Goal: Complete application form

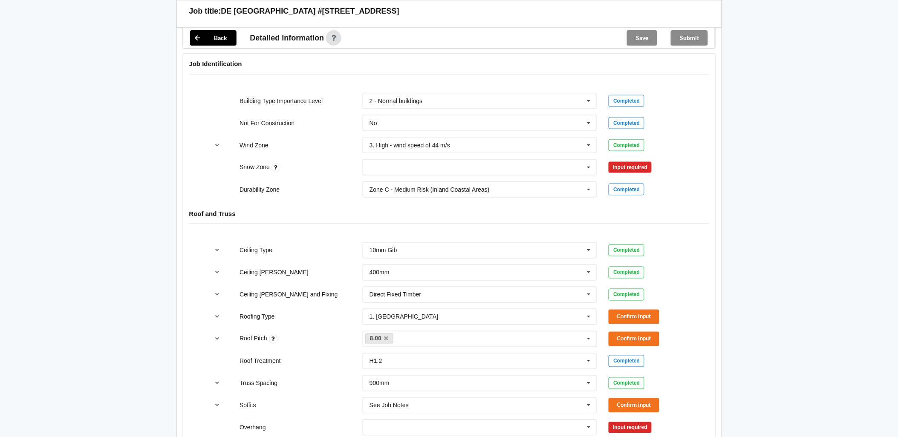
scroll to position [237, 0]
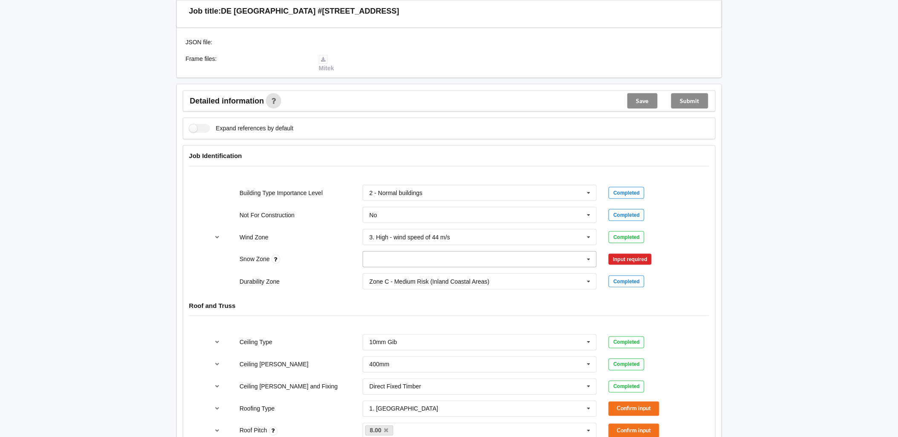
drag, startPoint x: 441, startPoint y: 250, endPoint x: 424, endPoint y: 255, distance: 17.7
click at [441, 252] on input "text" at bounding box center [481, 259] width 234 height 15
click at [387, 283] on div "N1" at bounding box center [480, 291] width 234 height 16
click at [638, 252] on button "Confirm input" at bounding box center [634, 259] width 51 height 14
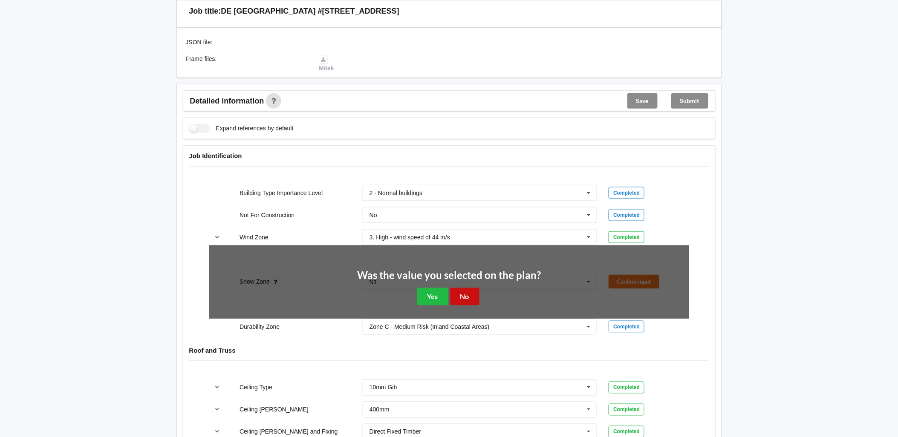
click at [462, 289] on button "No" at bounding box center [464, 296] width 29 height 17
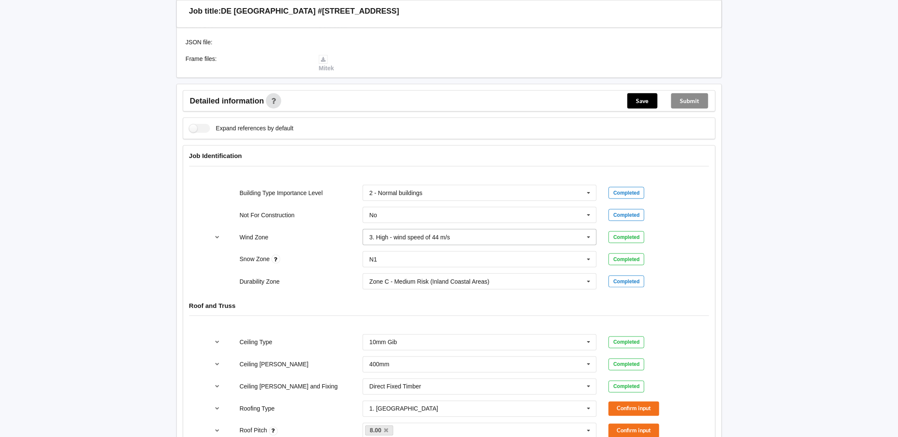
click at [451, 230] on input "text" at bounding box center [481, 237] width 234 height 15
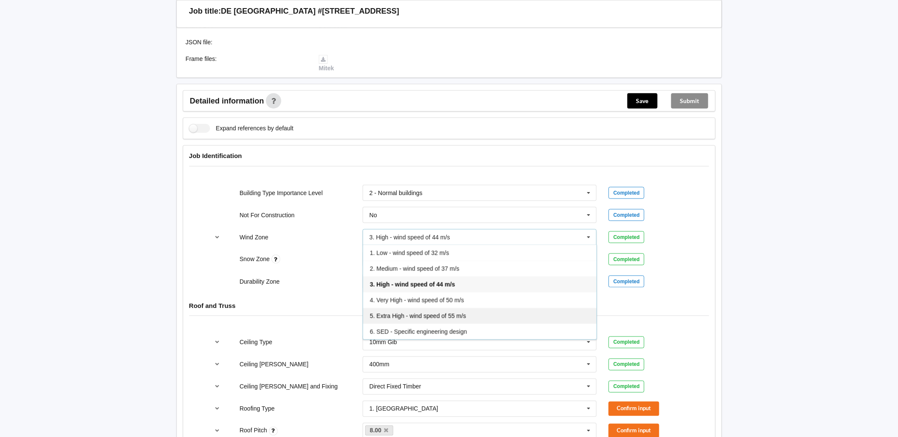
click at [434, 313] on span "5. Extra High - wind speed of 55 m/s" at bounding box center [418, 316] width 96 height 7
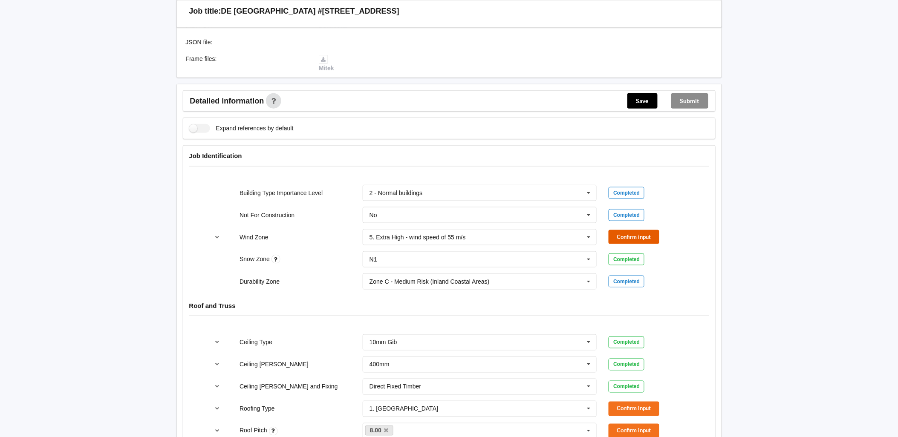
click at [641, 230] on button "Confirm input" at bounding box center [634, 237] width 51 height 14
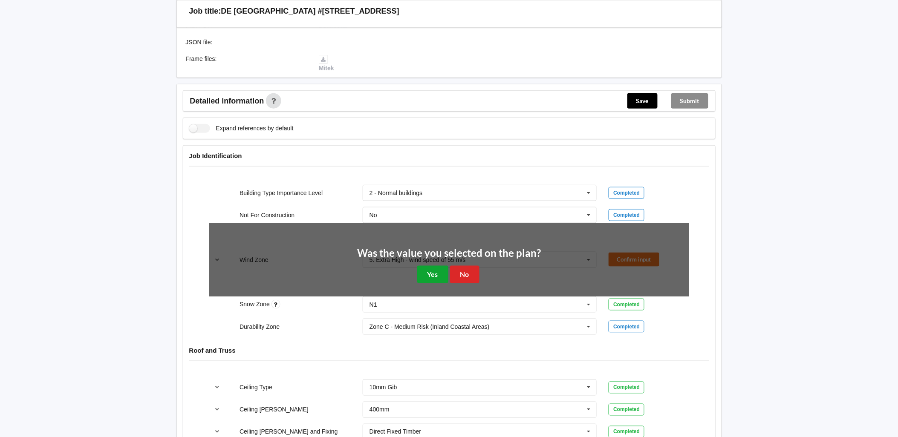
click at [435, 266] on button "Yes" at bounding box center [432, 274] width 31 height 17
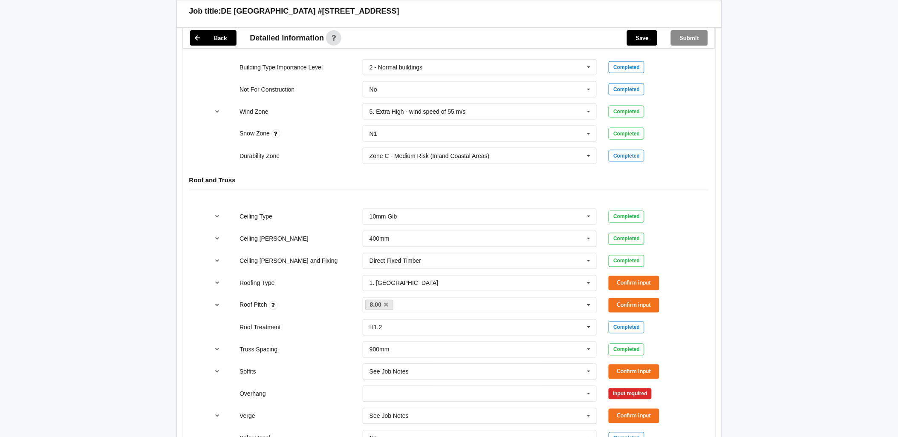
scroll to position [379, 0]
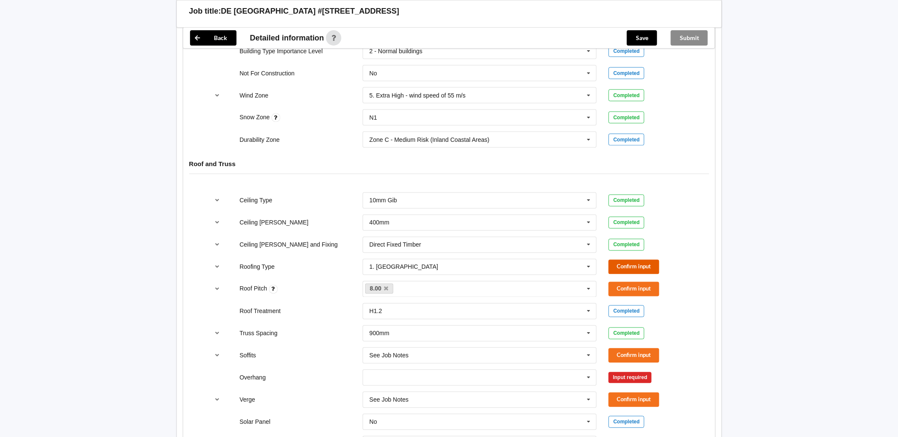
click at [634, 260] on button "Confirm input" at bounding box center [634, 267] width 51 height 14
click at [646, 282] on button "Confirm input" at bounding box center [634, 289] width 51 height 14
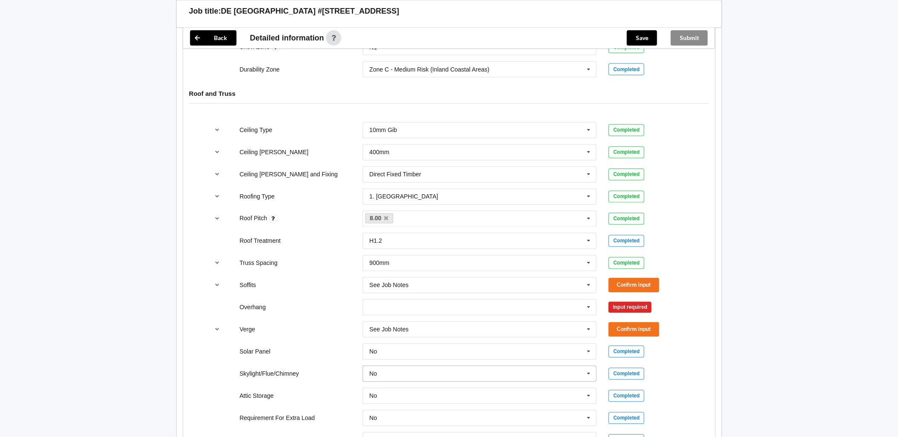
scroll to position [474, 0]
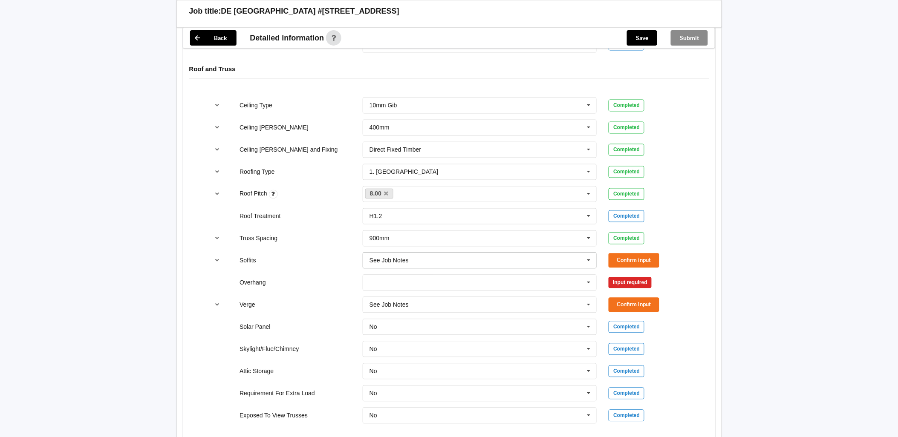
click at [586, 253] on icon at bounding box center [589, 261] width 13 height 16
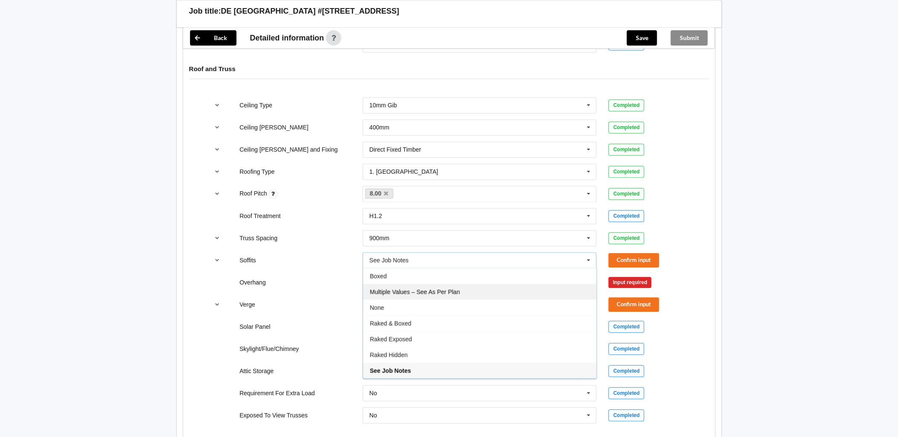
click at [493, 289] on div "Multiple Values – See As Per Plan" at bounding box center [480, 292] width 234 height 16
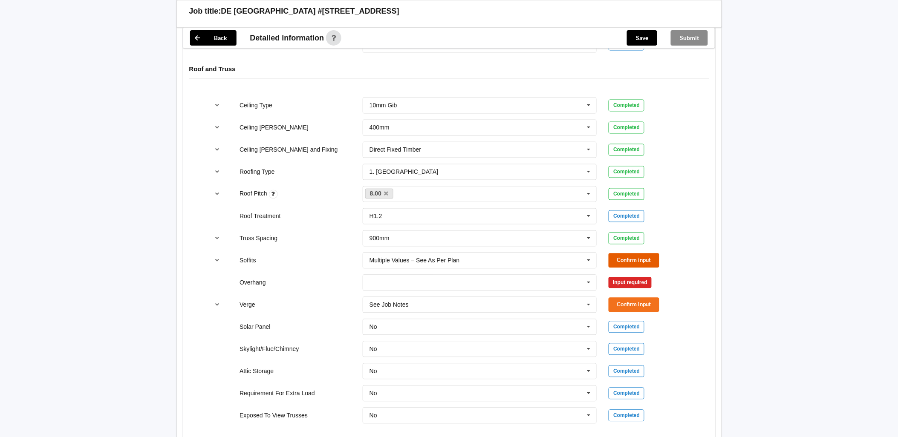
click at [630, 254] on button "Confirm input" at bounding box center [634, 261] width 51 height 14
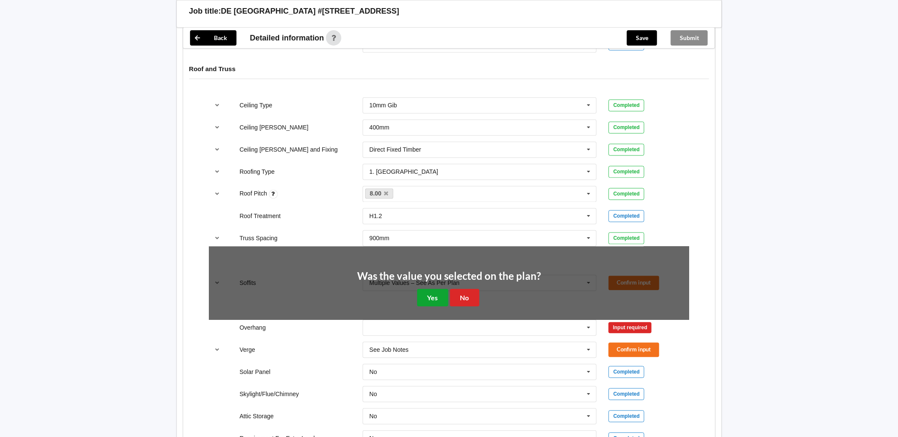
click at [437, 289] on button "Yes" at bounding box center [432, 297] width 31 height 17
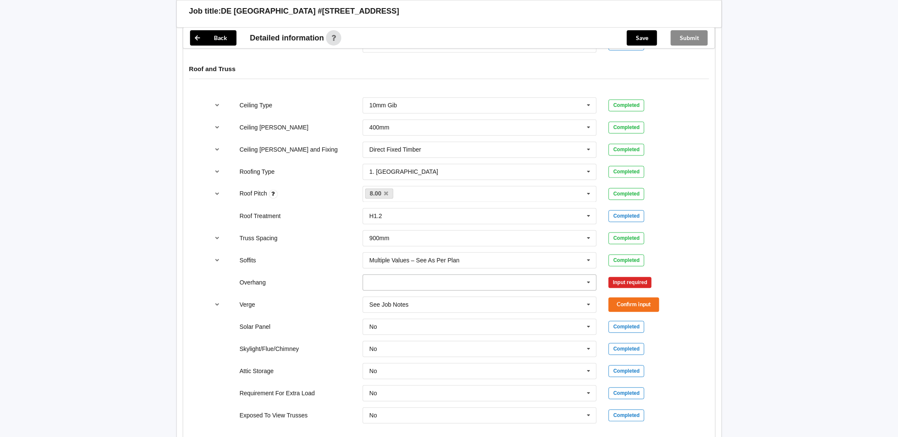
click at [591, 275] on icon at bounding box center [589, 283] width 13 height 16
click at [491, 354] on div "Multiple Values – See As Per Plan" at bounding box center [480, 362] width 234 height 16
click at [628, 277] on button "Confirm input" at bounding box center [634, 283] width 51 height 14
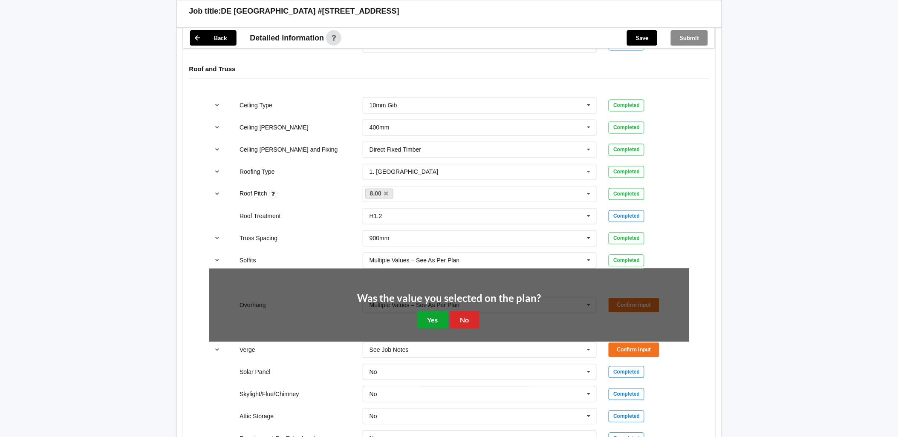
click at [438, 312] on button "Yes" at bounding box center [432, 320] width 31 height 17
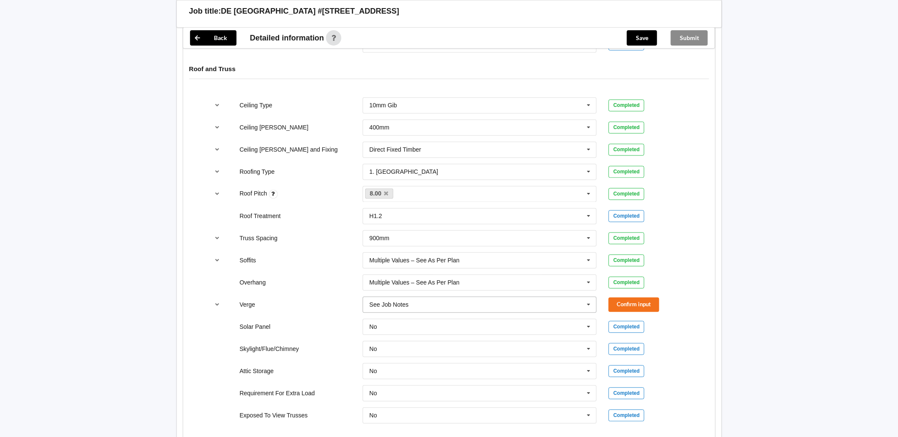
click at [536, 298] on input "text" at bounding box center [481, 305] width 234 height 15
click at [588, 298] on icon at bounding box center [589, 306] width 13 height 16
click at [590, 298] on icon at bounding box center [589, 306] width 13 height 16
click at [457, 397] on span "Multiple Values – See As Per Plan" at bounding box center [415, 400] width 90 height 7
click at [647, 299] on button "Confirm input" at bounding box center [634, 305] width 51 height 14
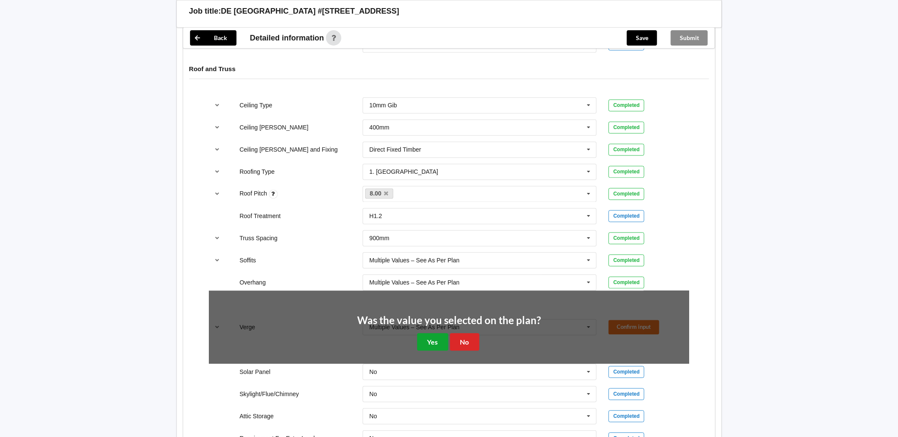
click at [434, 337] on button "Yes" at bounding box center [432, 342] width 31 height 17
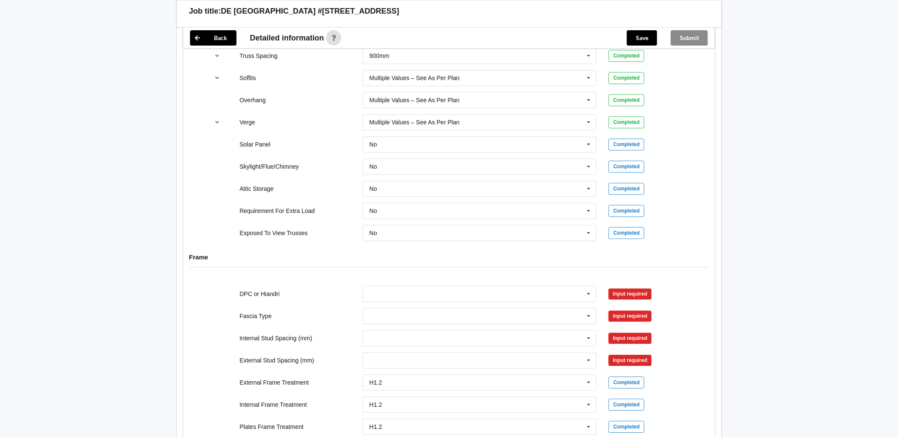
scroll to position [663, 0]
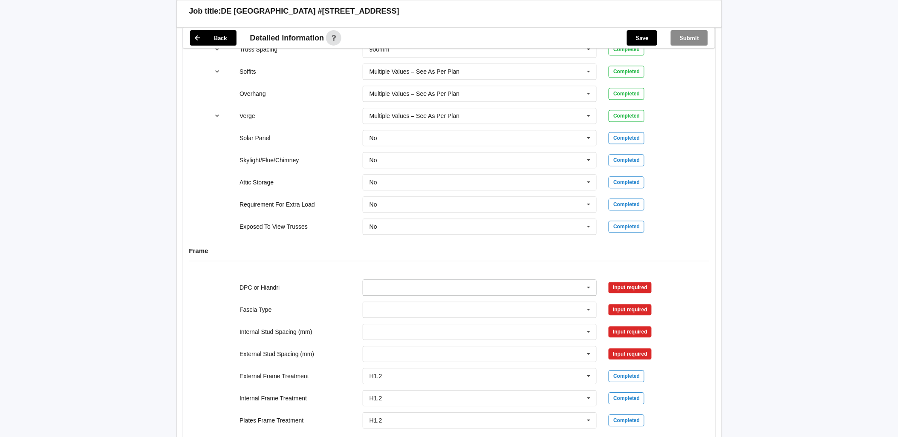
click at [471, 280] on input "text" at bounding box center [481, 287] width 234 height 15
click at [390, 300] on span "DPC Fitted" at bounding box center [384, 303] width 29 height 7
click at [634, 281] on button "Confirm input" at bounding box center [634, 288] width 51 height 14
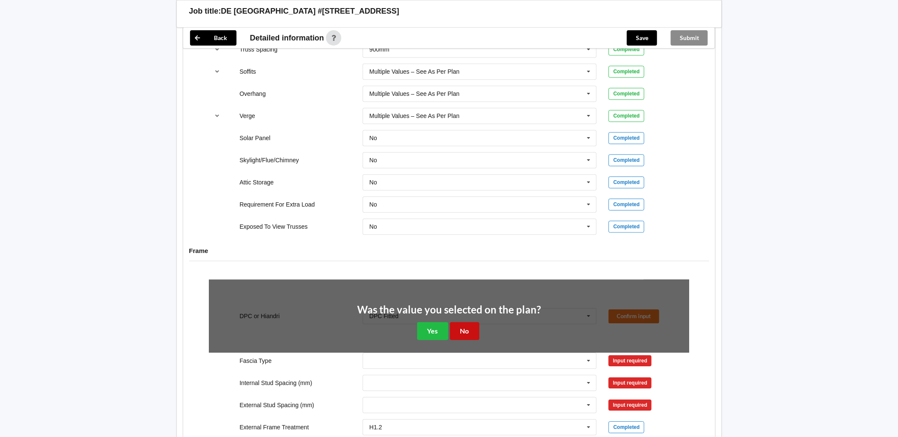
click at [460, 322] on button "No" at bounding box center [464, 330] width 29 height 17
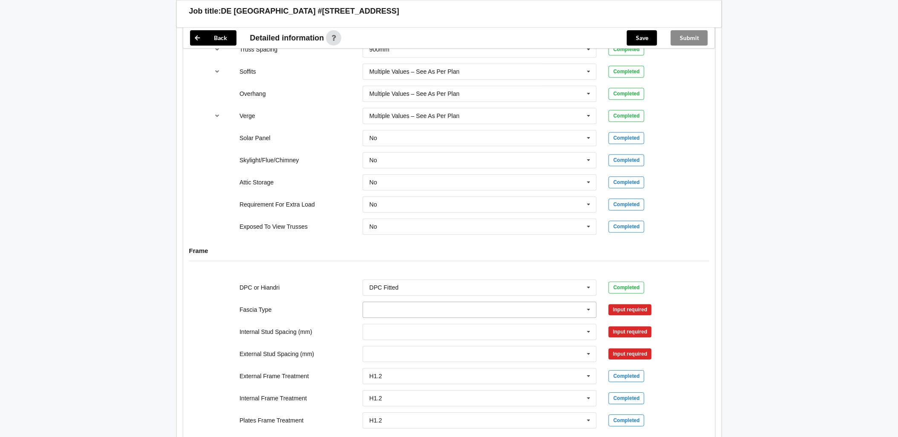
click at [588, 302] on icon at bounding box center [589, 310] width 13 height 16
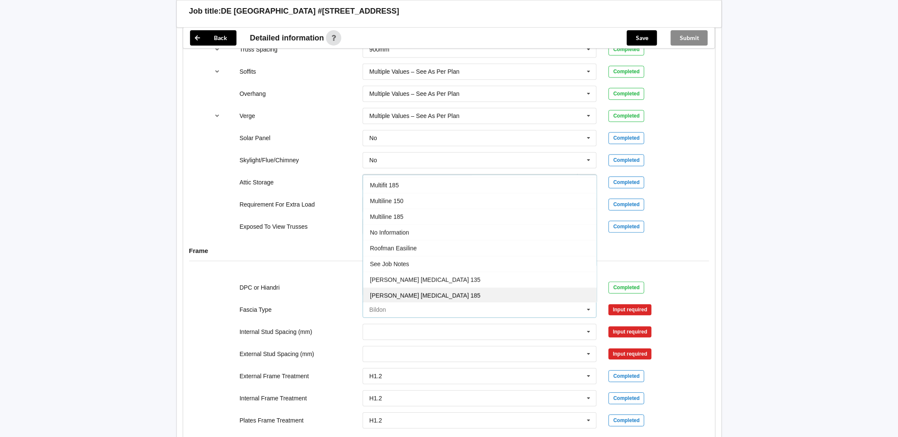
scroll to position [237, 0]
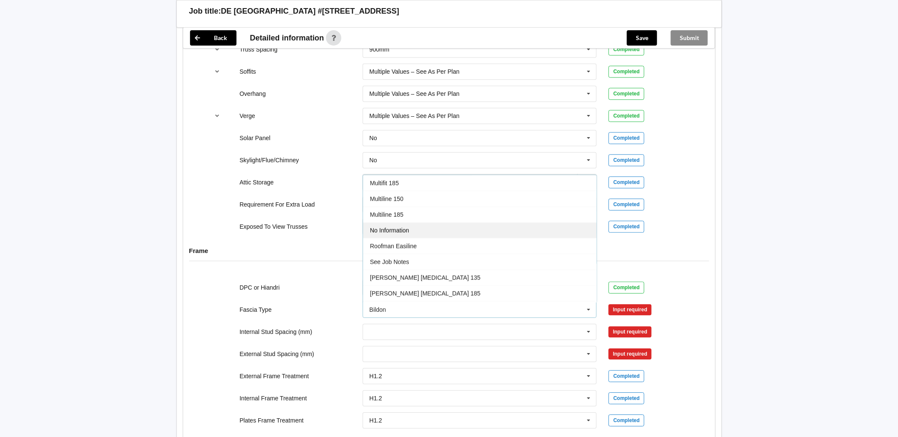
click at [430, 223] on div "No Information" at bounding box center [480, 231] width 234 height 16
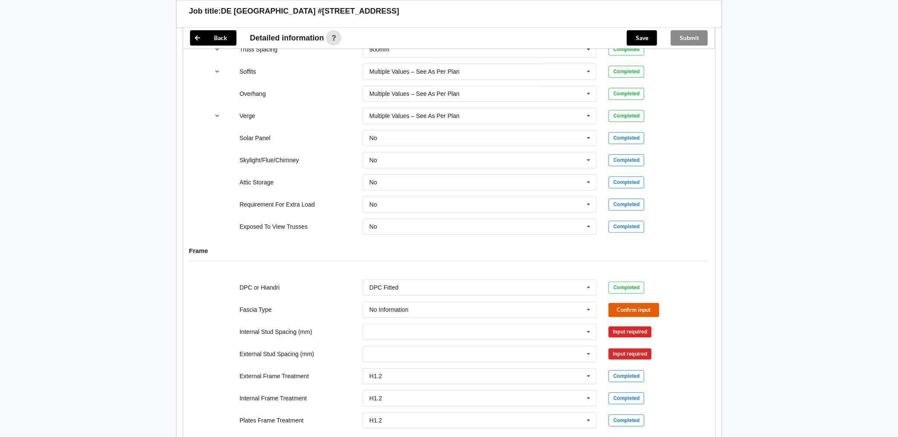
click at [633, 303] on button "Confirm input" at bounding box center [634, 310] width 51 height 14
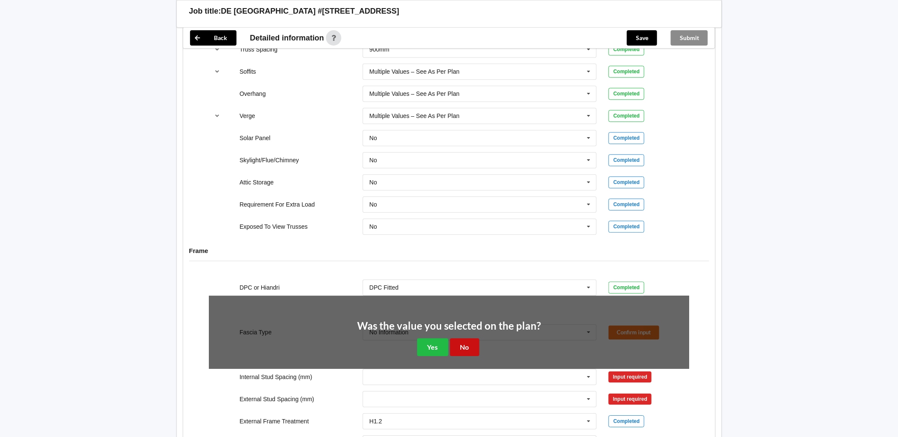
click at [470, 339] on button "No" at bounding box center [464, 347] width 29 height 17
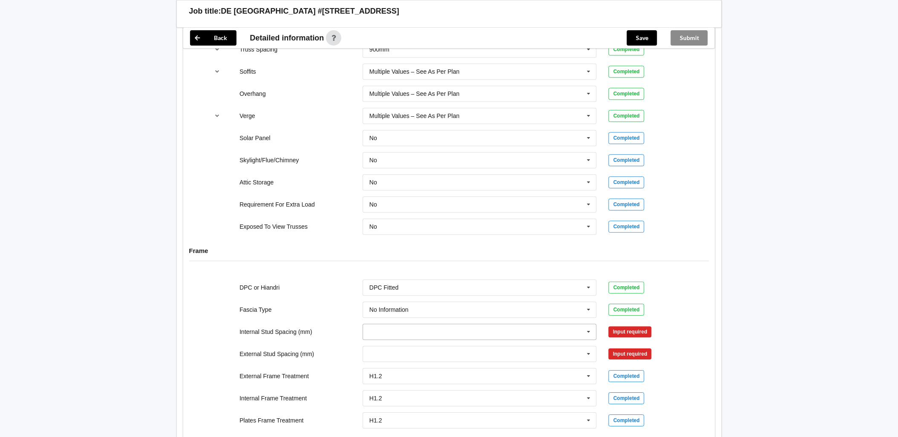
click at [589, 324] on icon at bounding box center [589, 332] width 13 height 16
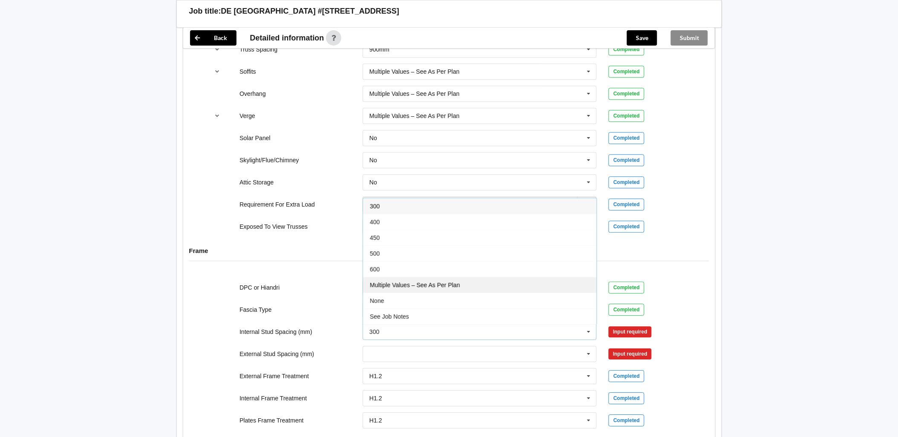
click at [467, 281] on div "Multiple Values – See As Per Plan" at bounding box center [480, 285] width 234 height 16
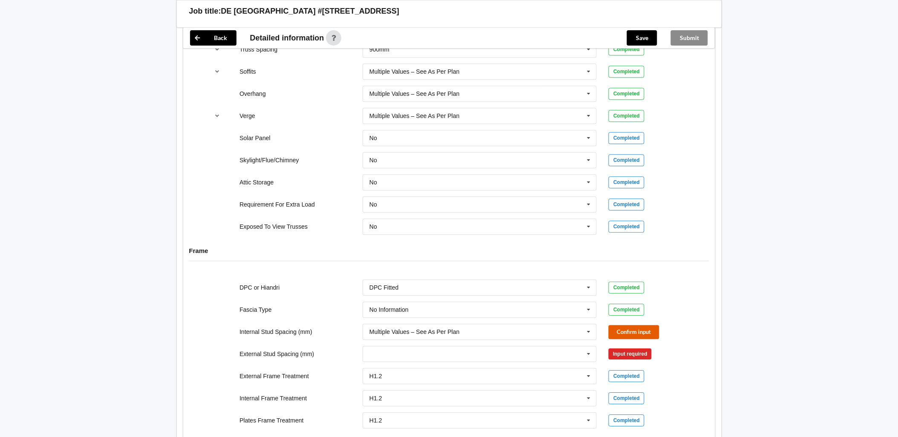
click at [645, 326] on button "Confirm input" at bounding box center [634, 332] width 51 height 14
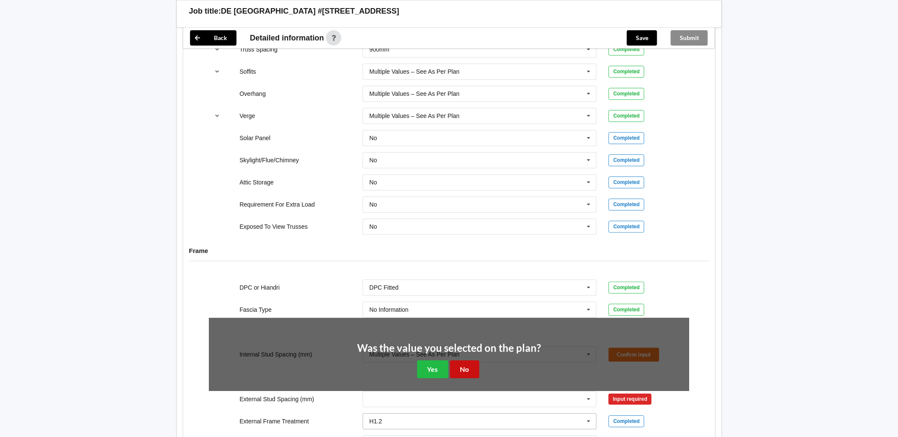
click at [471, 364] on button "No" at bounding box center [464, 369] width 29 height 17
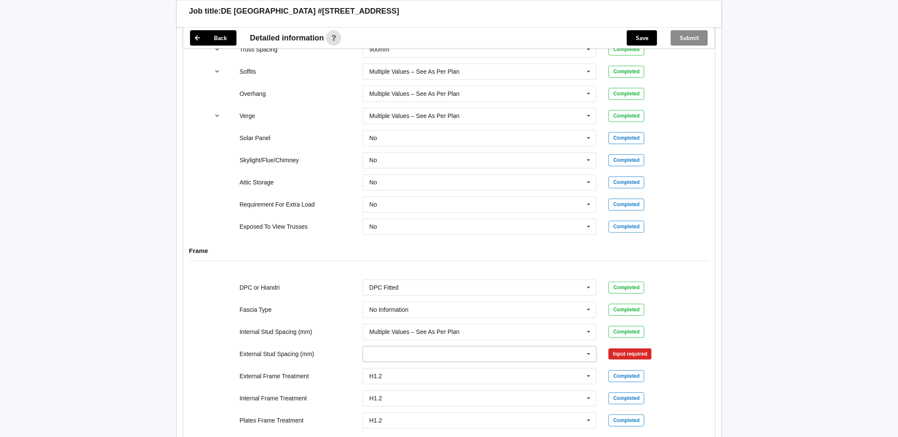
click at [589, 350] on icon at bounding box center [589, 355] width 13 height 16
click at [471, 314] on div "Multiple Values – See As Per Plan" at bounding box center [480, 322] width 234 height 16
click at [622, 347] on button "Confirm input" at bounding box center [634, 354] width 51 height 14
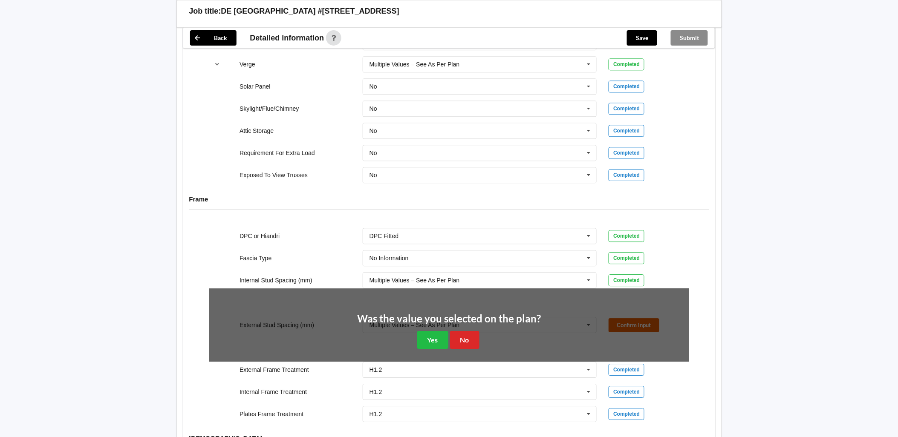
scroll to position [805, 0]
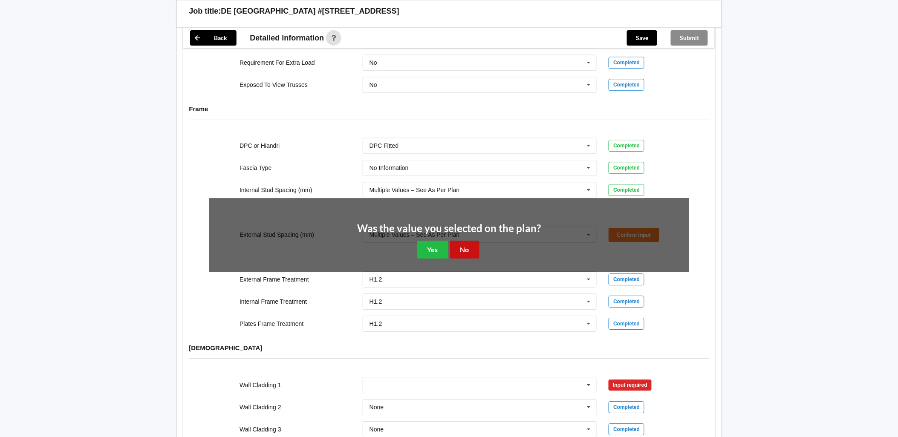
click at [462, 243] on button "No" at bounding box center [464, 249] width 29 height 17
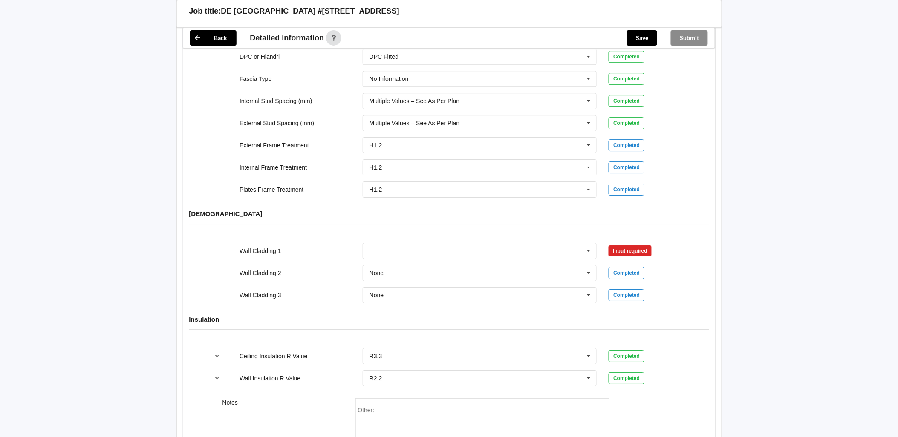
scroll to position [900, 0]
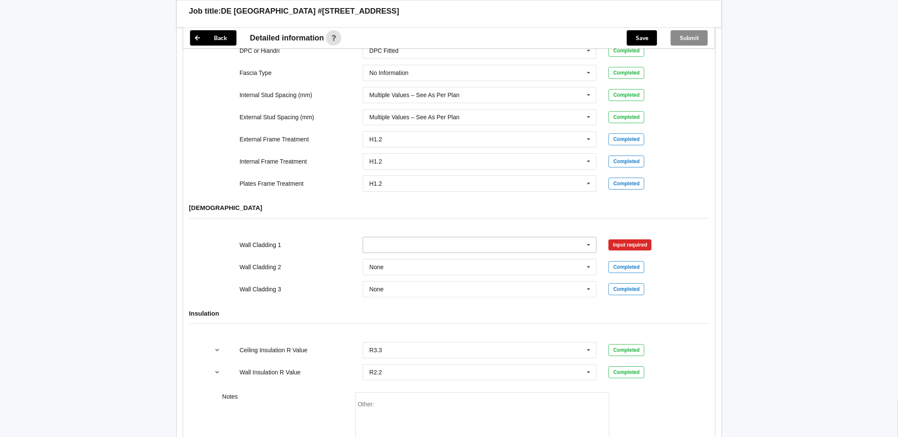
click at [397, 237] on input "text" at bounding box center [481, 244] width 234 height 15
type input "se"
click at [402, 289] on span "See Job Notes" at bounding box center [389, 292] width 39 height 7
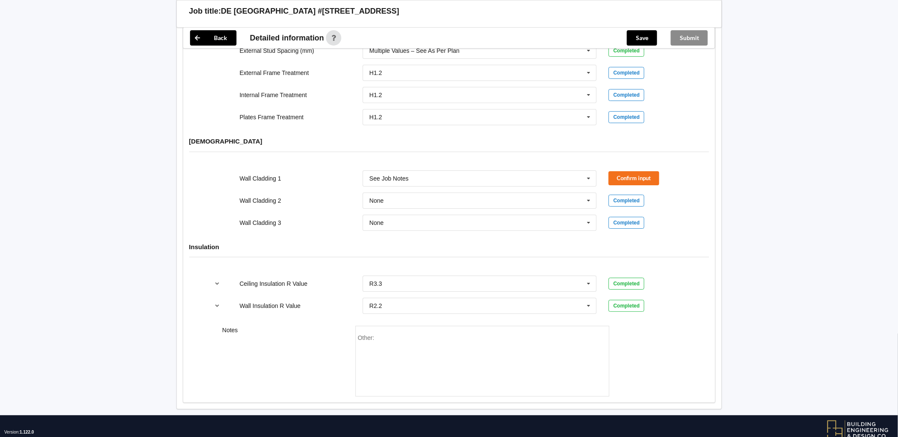
scroll to position [981, 0]
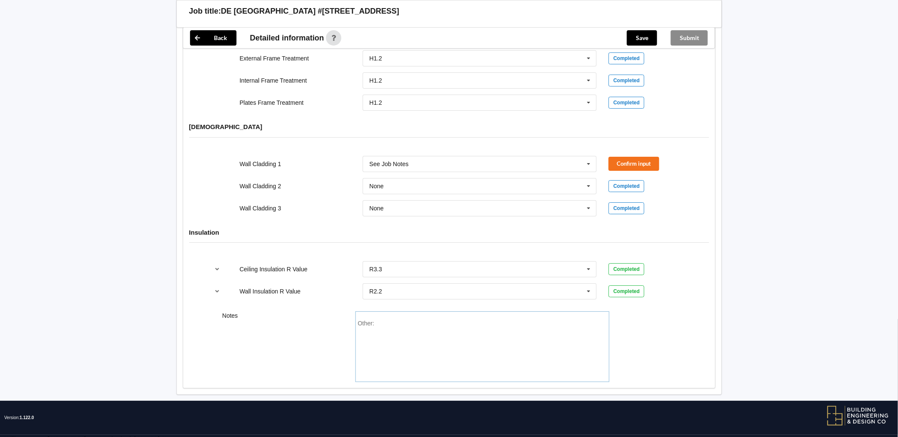
drag, startPoint x: 394, startPoint y: 322, endPoint x: 407, endPoint y: 323, distance: 13.2
click at [394, 322] on div "Other:" at bounding box center [482, 350] width 249 height 60
click at [390, 320] on div "Other:" at bounding box center [482, 350] width 249 height 60
click at [387, 320] on div "Other:" at bounding box center [482, 350] width 249 height 60
drag, startPoint x: 377, startPoint y: 317, endPoint x: 372, endPoint y: 318, distance: 5.0
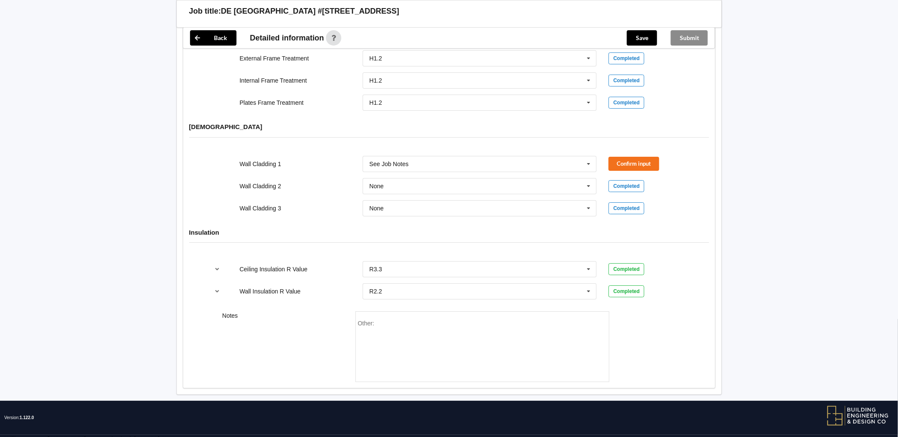
click at [376, 320] on div "Other:" at bounding box center [482, 350] width 249 height 60
click at [373, 320] on span "Other:" at bounding box center [366, 323] width 17 height 7
click at [411, 331] on div "Other:" at bounding box center [482, 350] width 249 height 60
click at [408, 321] on div "Other:" at bounding box center [482, 350] width 249 height 60
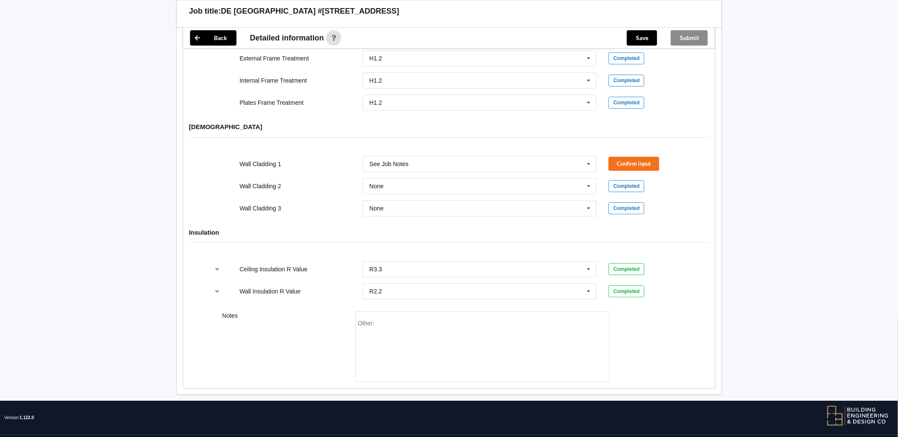
click at [385, 320] on div "Other:" at bounding box center [482, 350] width 249 height 60
click at [393, 320] on div "Other:" at bounding box center [482, 350] width 249 height 60
click at [202, 173] on div "Wall Cladding 1 See Job Notes [MEDICAL_DATA] Panel B/Back 135 B/Back 135 Rebate…" at bounding box center [449, 186] width 532 height 72
click at [385, 326] on div "Other:" at bounding box center [482, 350] width 249 height 60
paste div "Other"
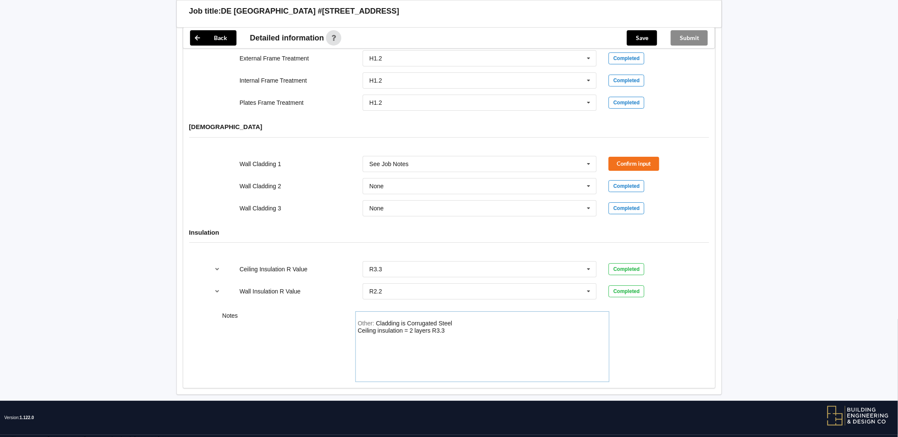
click at [480, 320] on div "Other: Cladding is Corrugated Steel Ceiling insulation = 2 layers R3.3" at bounding box center [482, 350] width 249 height 60
drag, startPoint x: 468, startPoint y: 317, endPoint x: 475, endPoint y: 320, distance: 8.0
click at [475, 320] on div "Other: Cladding is Corrugated Steel Ceiling insulation = 2 layers R3.3" at bounding box center [482, 350] width 249 height 60
drag, startPoint x: 460, startPoint y: 314, endPoint x: 455, endPoint y: 316, distance: 5.7
click at [461, 320] on div "Other: Cladding is Corrugated Steel Ceiling insulation = 2 layers R3.3" at bounding box center [482, 350] width 249 height 60
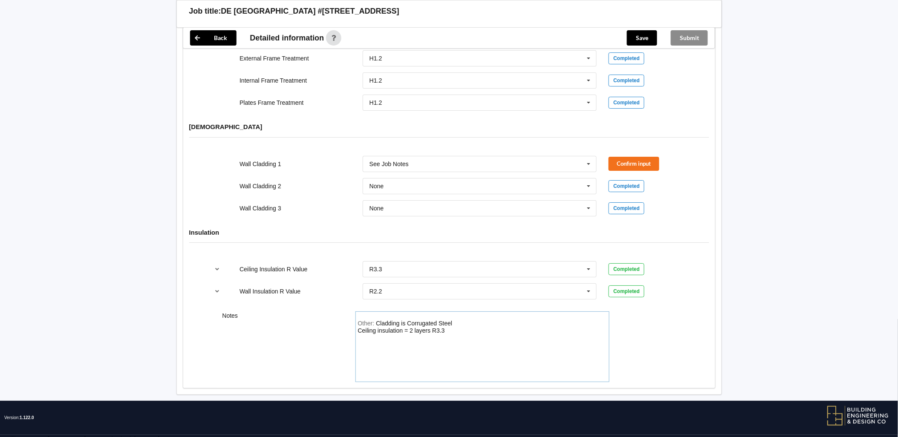
click at [408, 320] on div "Cladding is Corrugated Steel Ceiling insulation = 2 layers R3.3" at bounding box center [405, 327] width 95 height 14
click at [391, 320] on div "Cladding is Corrugated Steel Ceiling insulation = 2 layers R3.3" at bounding box center [405, 327] width 95 height 14
click at [455, 320] on div "Other: Cladding is Corrugated Steel Ceiling insulation = 2 layers R3.3" at bounding box center [482, 350] width 249 height 60
click at [453, 323] on div "Other: Cladding is Corrugated Steel Ceiling insulation = 2 layers R3.3" at bounding box center [482, 350] width 249 height 60
click at [475, 312] on div "Other: Cladding is Corrugated Steel Ceiling insulation = 2 layers R3.3" at bounding box center [483, 347] width 254 height 71
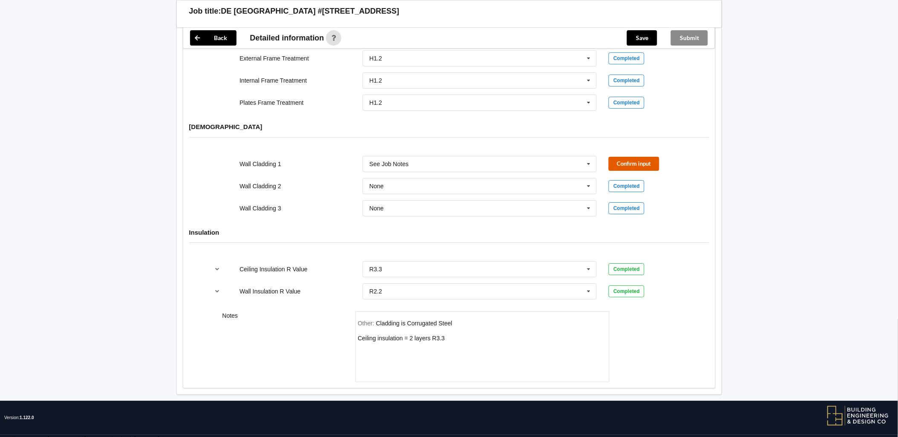
click at [625, 157] on button "Confirm input" at bounding box center [634, 164] width 51 height 14
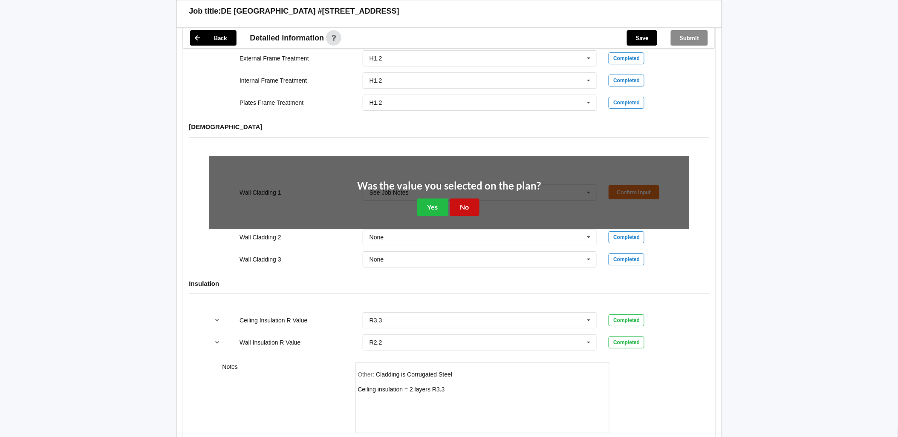
click at [478, 201] on button "No" at bounding box center [464, 207] width 29 height 17
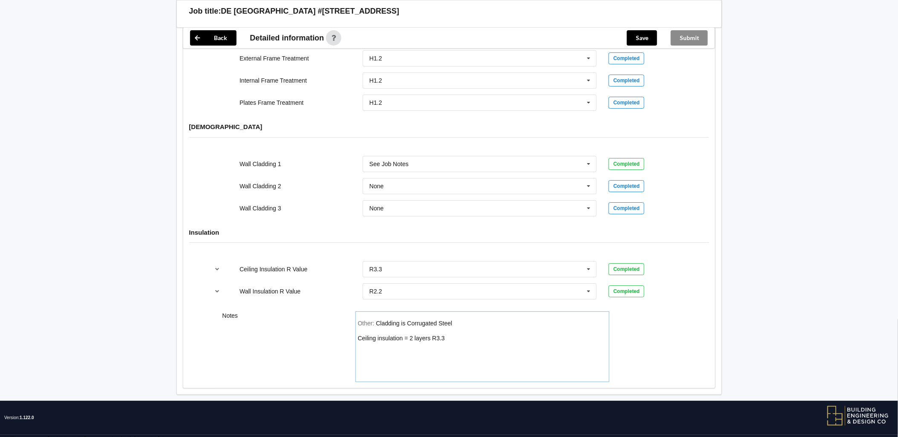
click at [455, 333] on div "Other: Cladding is Corrugated Steel Ceiling insulation = 2 layers R3.3" at bounding box center [482, 350] width 249 height 60
click at [474, 320] on div "Other: Cladding is Corrugated Steel Ceiling insulation = 2 layers R3.3" at bounding box center [482, 350] width 249 height 60
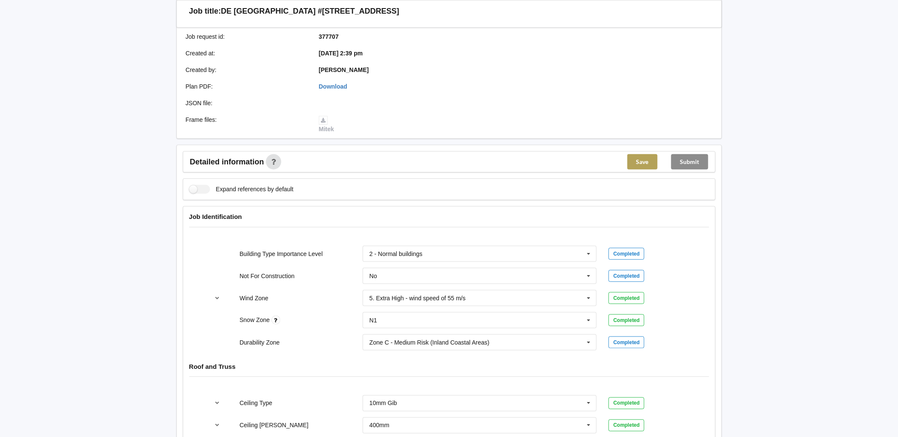
click at [642, 154] on button "Save" at bounding box center [643, 161] width 30 height 15
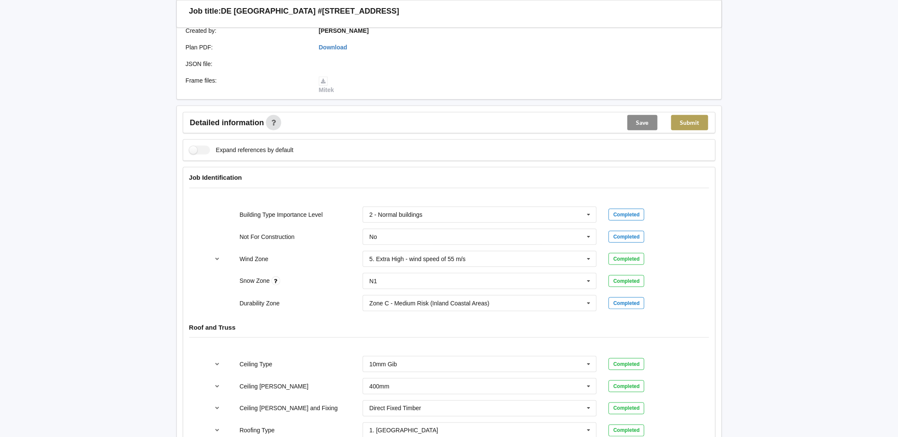
click at [692, 116] on button "Submit" at bounding box center [690, 122] width 37 height 15
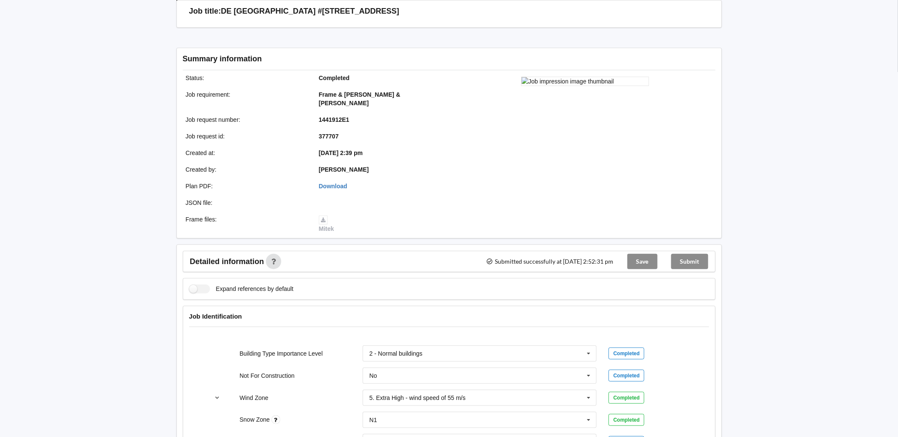
scroll to position [176, 0]
